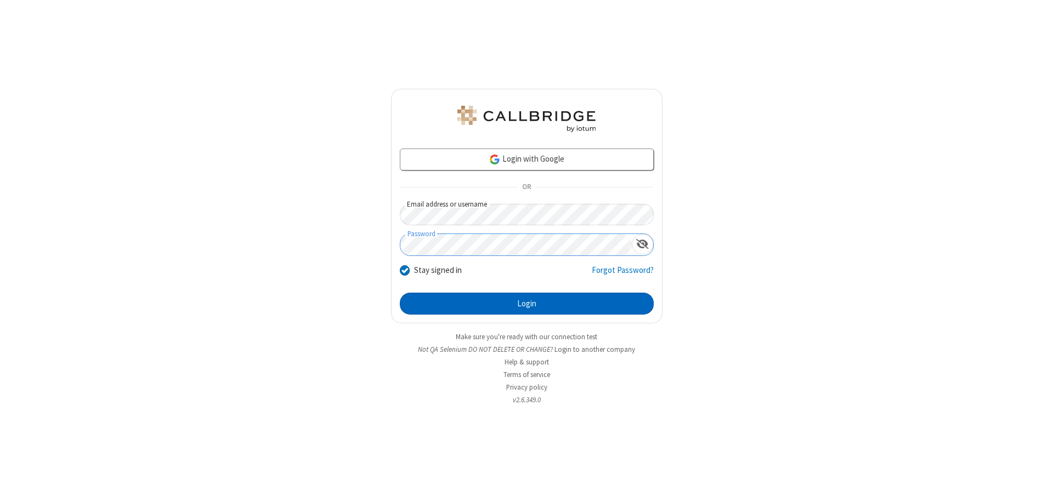
click at [526, 304] on button "Login" at bounding box center [527, 304] width 254 height 22
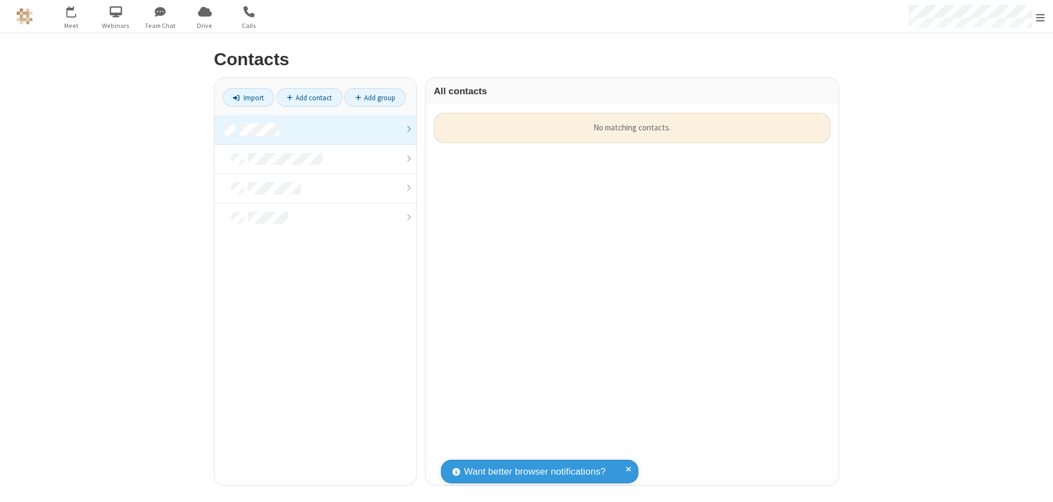
scroll to position [372, 405]
click at [315, 129] on link at bounding box center [315, 130] width 202 height 30
click at [309, 98] on link "Add contact" at bounding box center [309, 97] width 66 height 19
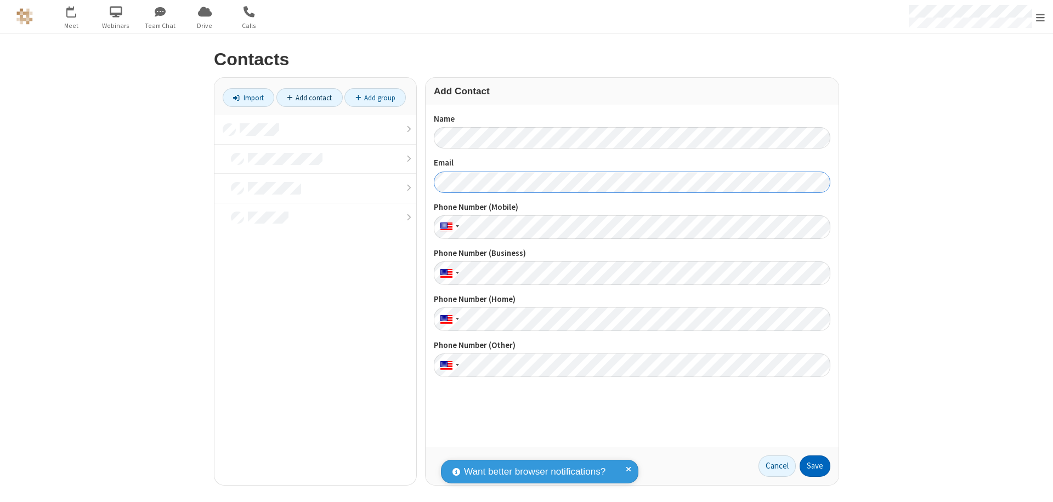
click at [815, 466] on button "Save" at bounding box center [815, 467] width 31 height 22
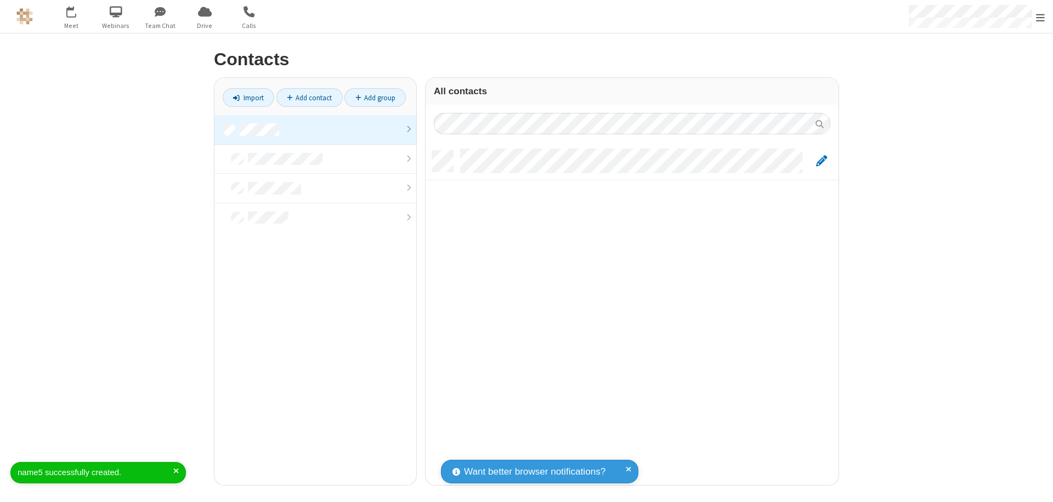
scroll to position [335, 405]
